Goal: Ask a question

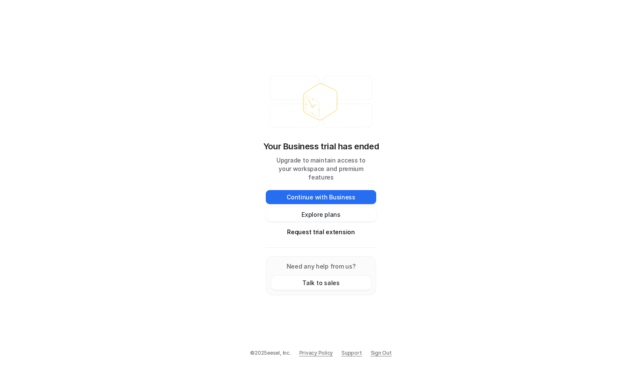
drag, startPoint x: 336, startPoint y: 190, endPoint x: 328, endPoint y: 218, distance: 28.6
click at [328, 218] on div "Continue with Business Explore plans Request trial extension" at bounding box center [321, 214] width 110 height 49
click at [327, 212] on button "Explore plans" at bounding box center [321, 215] width 110 height 14
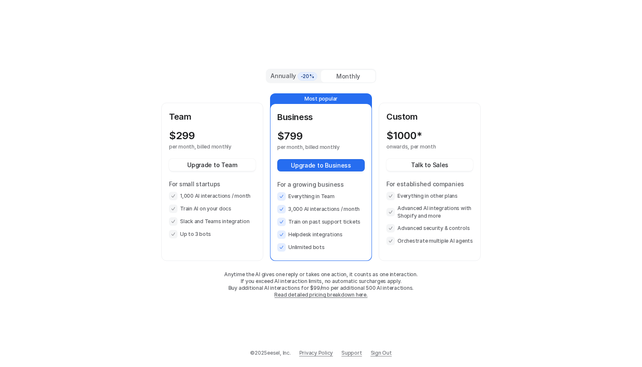
click at [306, 77] on span "-20%" at bounding box center [308, 76] width 20 height 8
click at [335, 77] on div "Monthly" at bounding box center [348, 76] width 54 height 12
click at [444, 169] on button "Talk to Sales" at bounding box center [429, 165] width 87 height 12
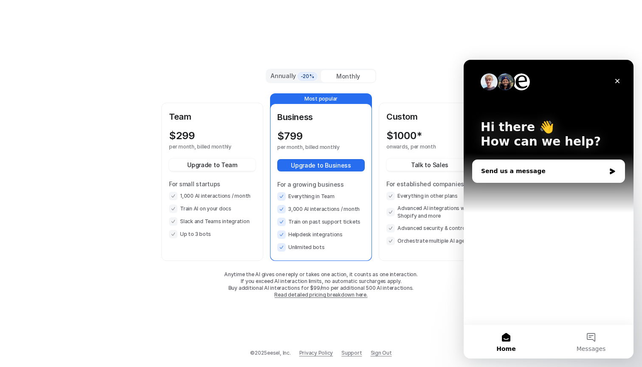
click at [510, 168] on div "Send us a message" at bounding box center [543, 171] width 124 height 9
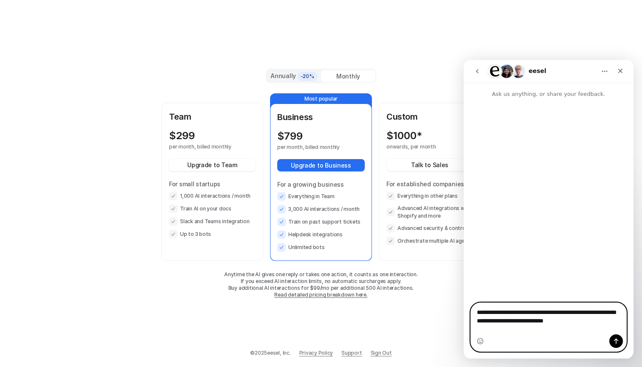
type textarea "**********"
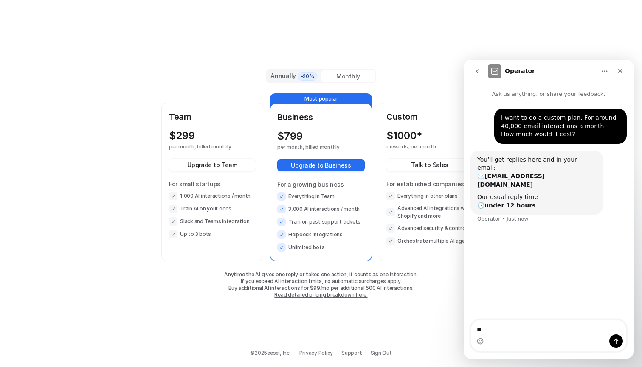
type textarea "*"
